Goal: Task Accomplishment & Management: Use online tool/utility

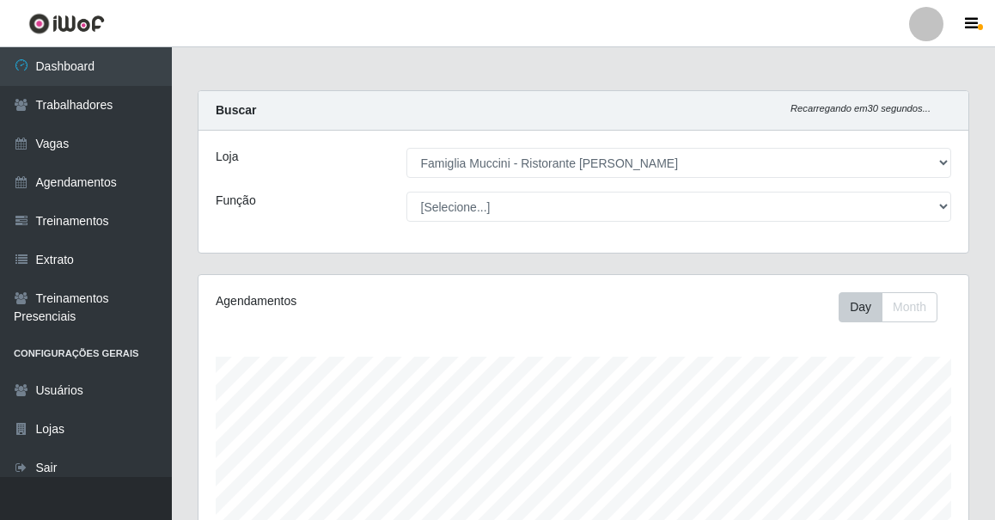
select select "267"
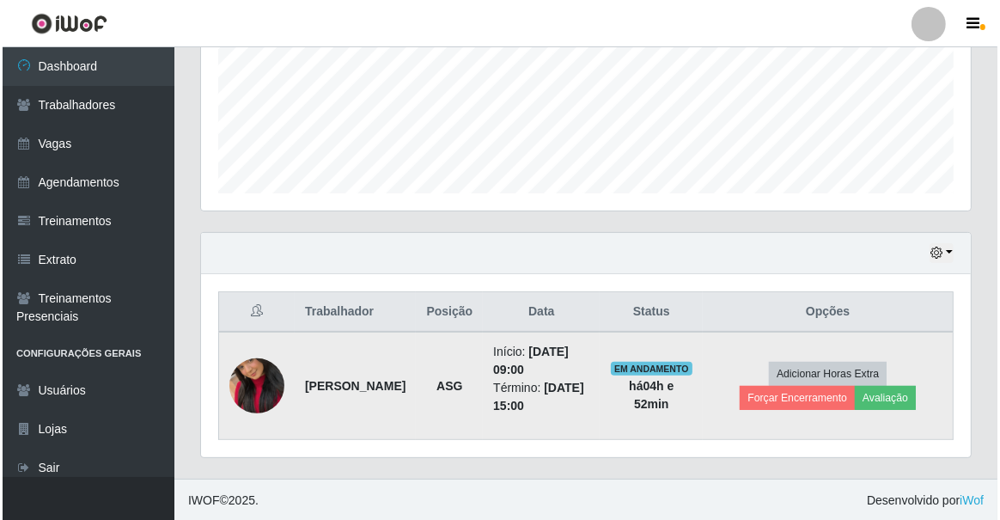
scroll to position [357, 770]
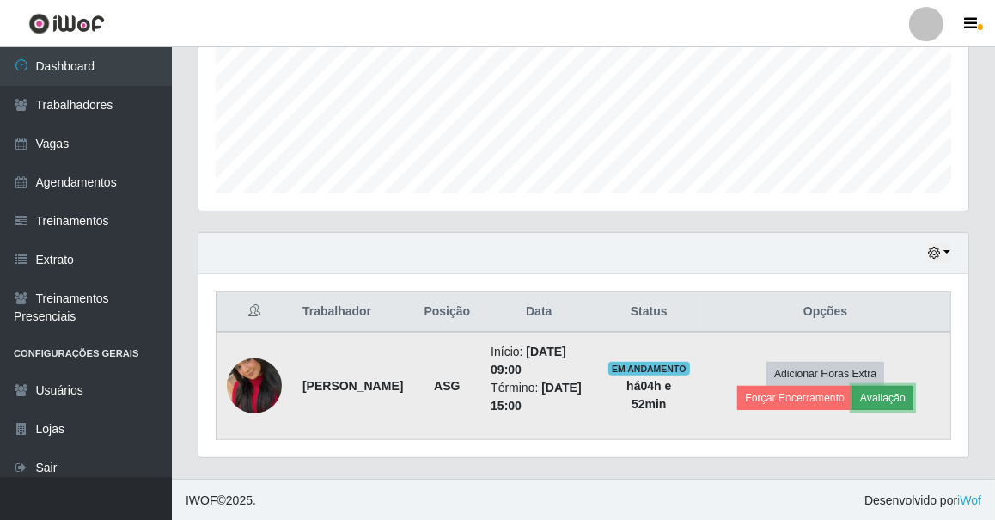
click at [893, 386] on button "Avaliação" at bounding box center [882, 398] width 61 height 24
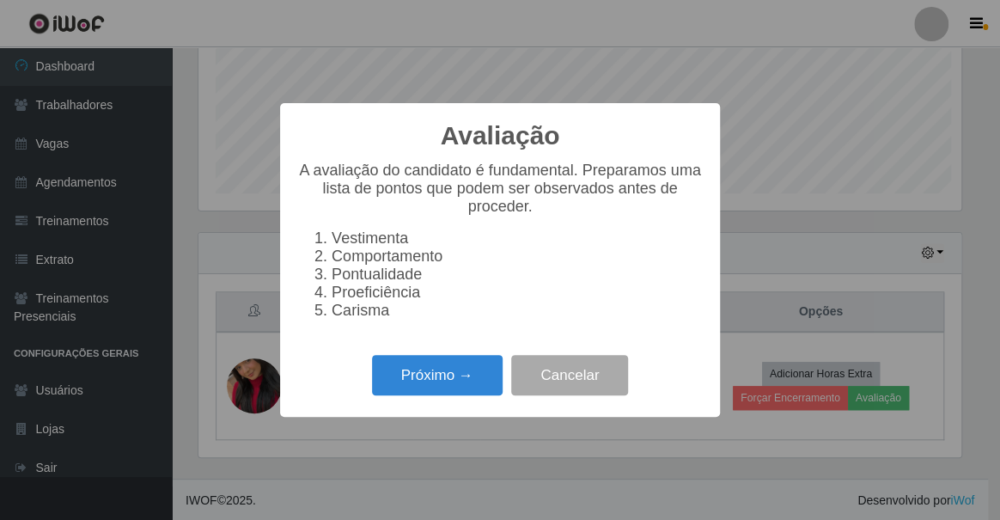
scroll to position [357, 762]
drag, startPoint x: 475, startPoint y: 409, endPoint x: 471, endPoint y: 400, distance: 10.4
click at [471, 400] on div "Avaliação × A avaliação do candidato é fundamental. Preparamos uma lista de pon…" at bounding box center [500, 260] width 440 height 314
drag, startPoint x: 470, startPoint y: 394, endPoint x: 442, endPoint y: 328, distance: 71.2
click at [452, 351] on div "Avaliação × A avaliação do candidato é fundamental. Preparamos uma lista de pon…" at bounding box center [500, 260] width 440 height 314
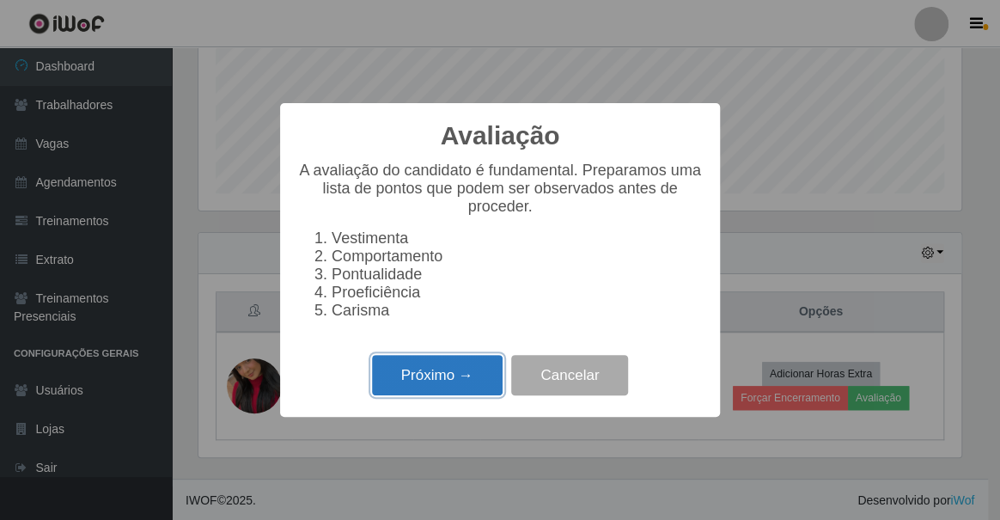
click at [441, 394] on button "Próximo →" at bounding box center [437, 375] width 131 height 40
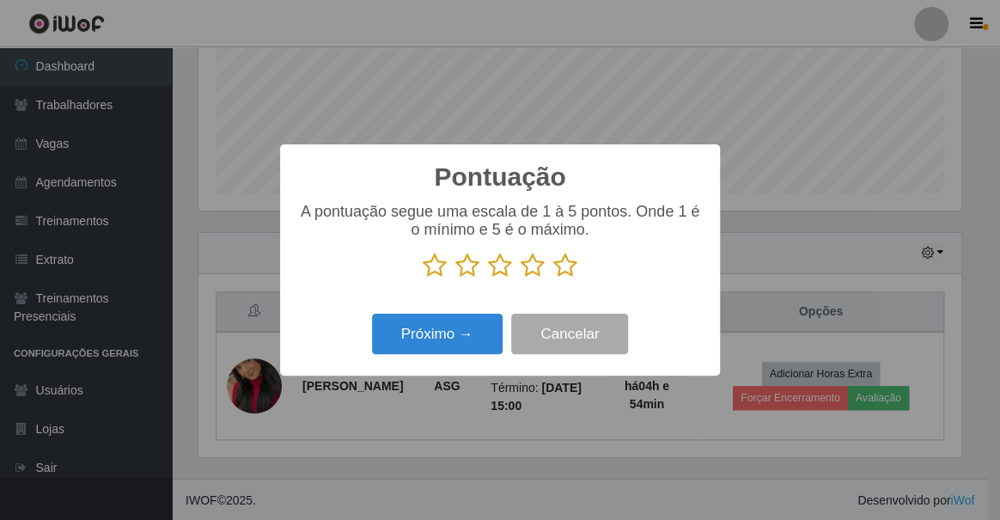
scroll to position [859013, 858606]
click at [557, 277] on icon at bounding box center [565, 266] width 24 height 26
click at [553, 278] on input "radio" at bounding box center [553, 278] width 0 height 0
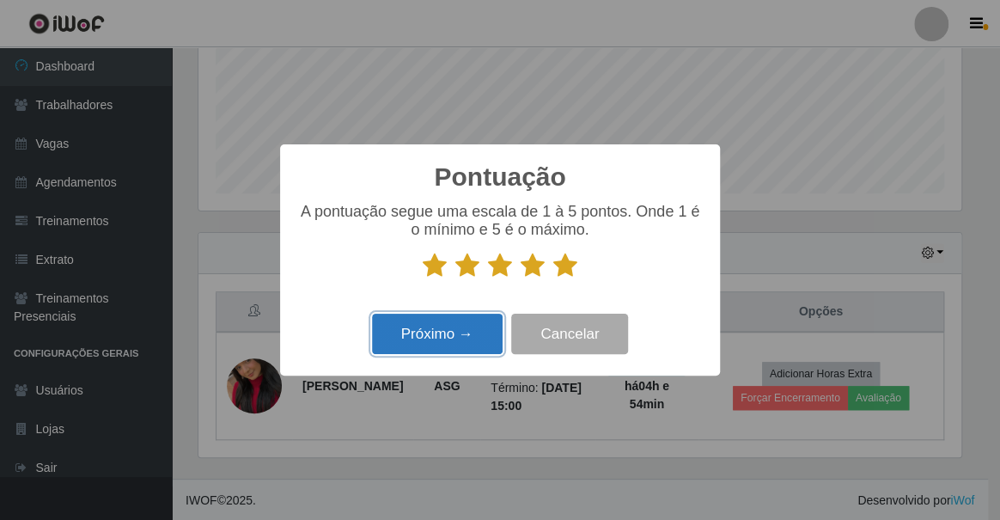
click at [474, 322] on button "Próximo →" at bounding box center [437, 334] width 131 height 40
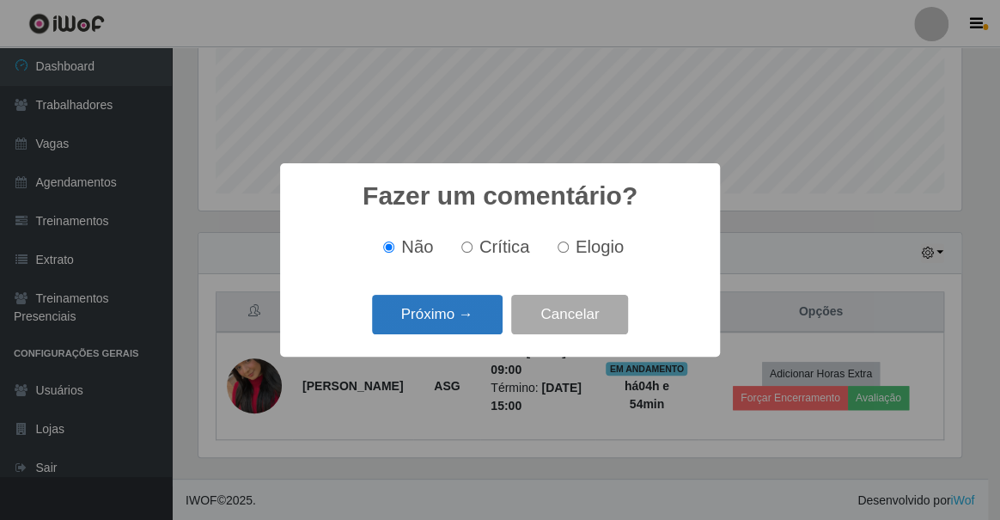
click at [447, 327] on button "Próximo →" at bounding box center [437, 315] width 131 height 40
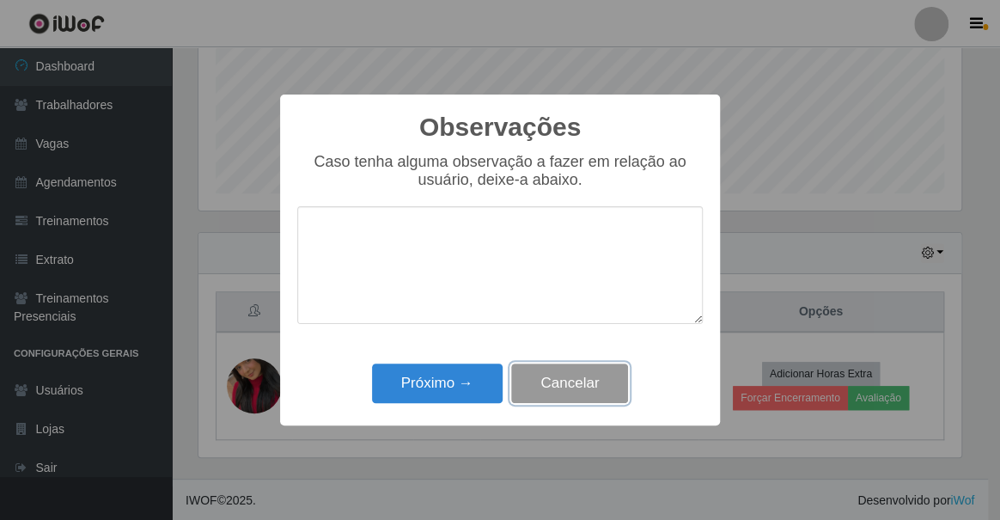
click at [593, 374] on button "Cancelar" at bounding box center [569, 384] width 117 height 40
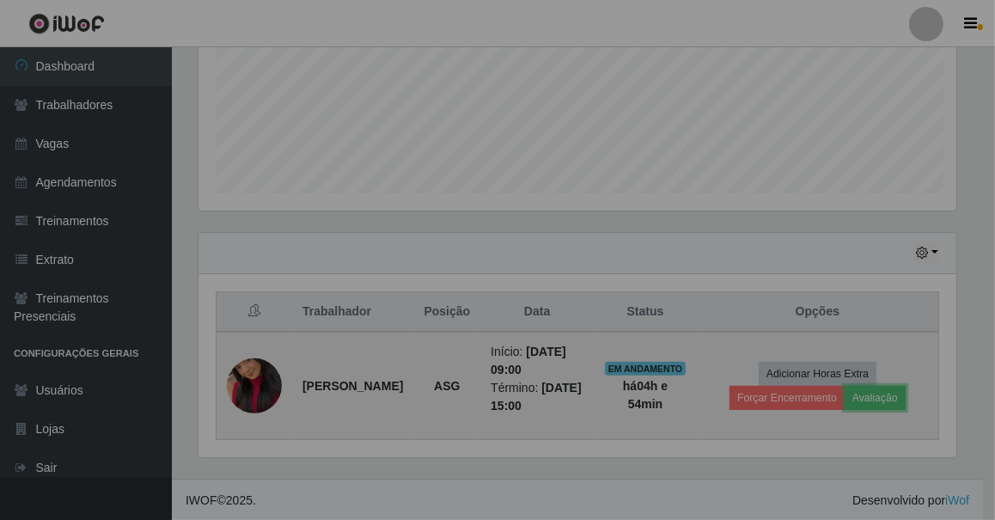
scroll to position [357, 770]
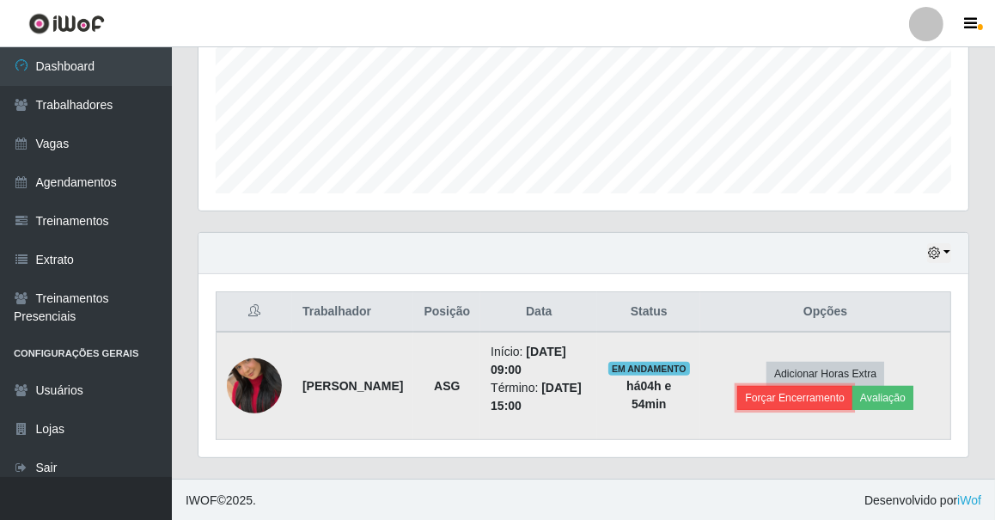
click at [783, 386] on button "Forçar Encerramento" at bounding box center [794, 398] width 115 height 24
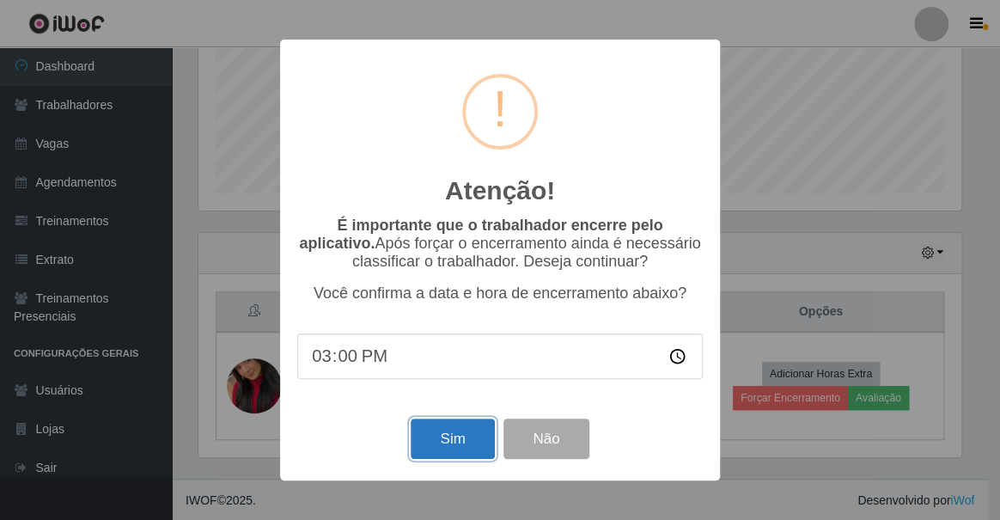
drag, startPoint x: 474, startPoint y: 429, endPoint x: 474, endPoint y: 407, distance: 21.5
click at [474, 419] on div "Sim Não" at bounding box center [500, 438] width 406 height 49
click at [488, 426] on button "Sim" at bounding box center [452, 439] width 83 height 40
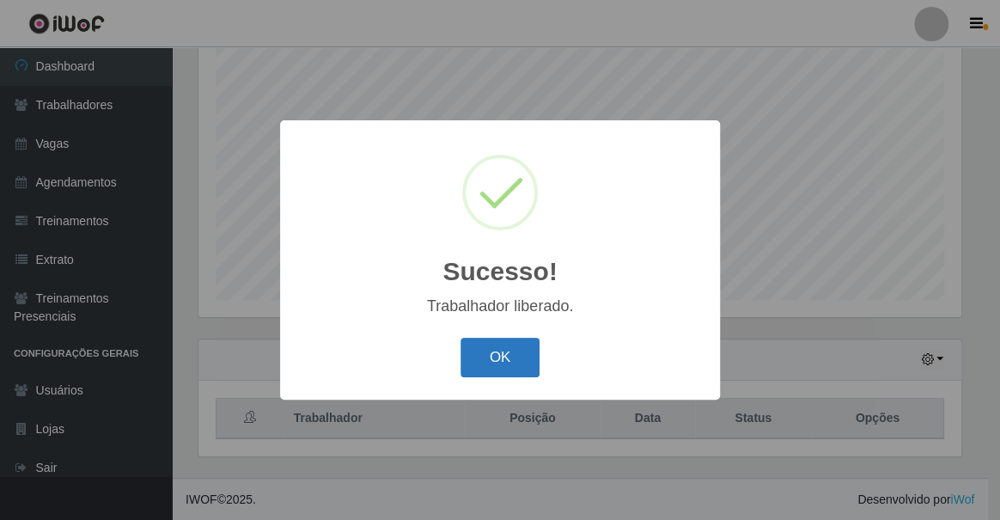
click at [490, 361] on button "OK" at bounding box center [501, 358] width 80 height 40
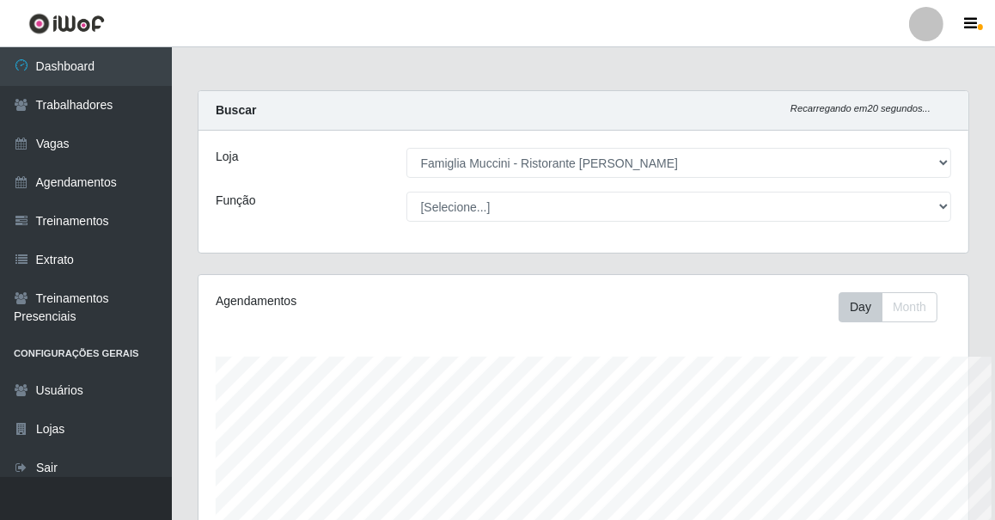
scroll to position [859013, 858598]
